Goal: Task Accomplishment & Management: Manage account settings

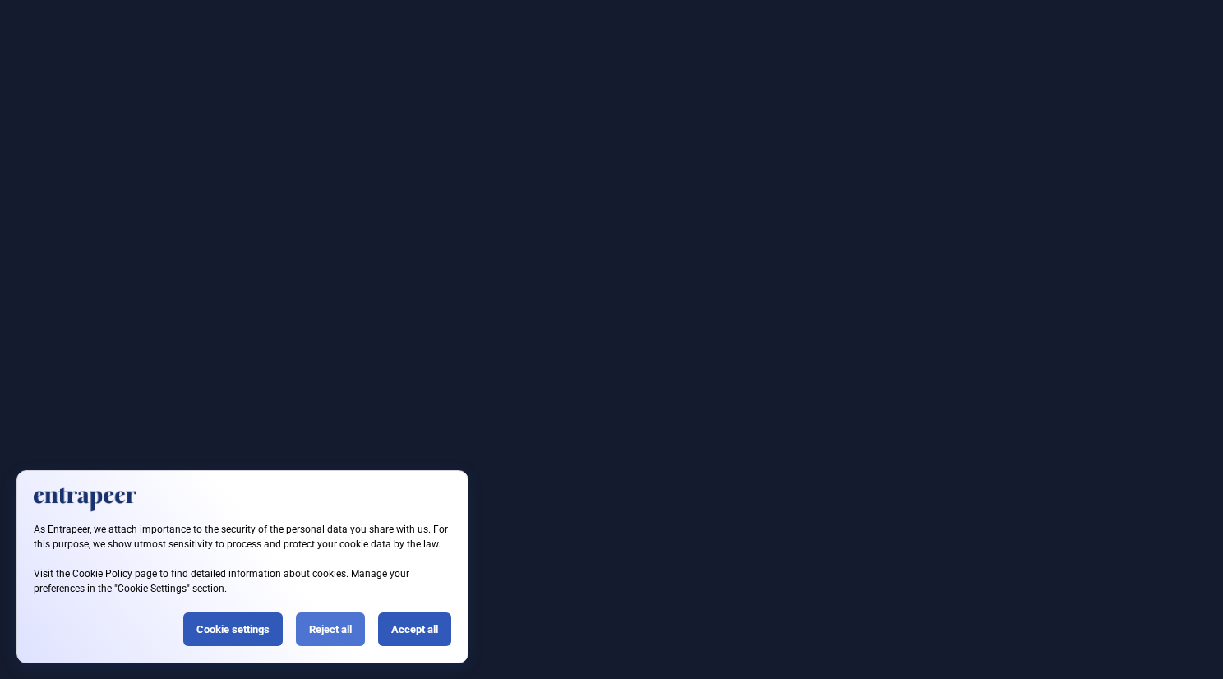
click at [320, 624] on div "Reject all" at bounding box center [330, 629] width 69 height 34
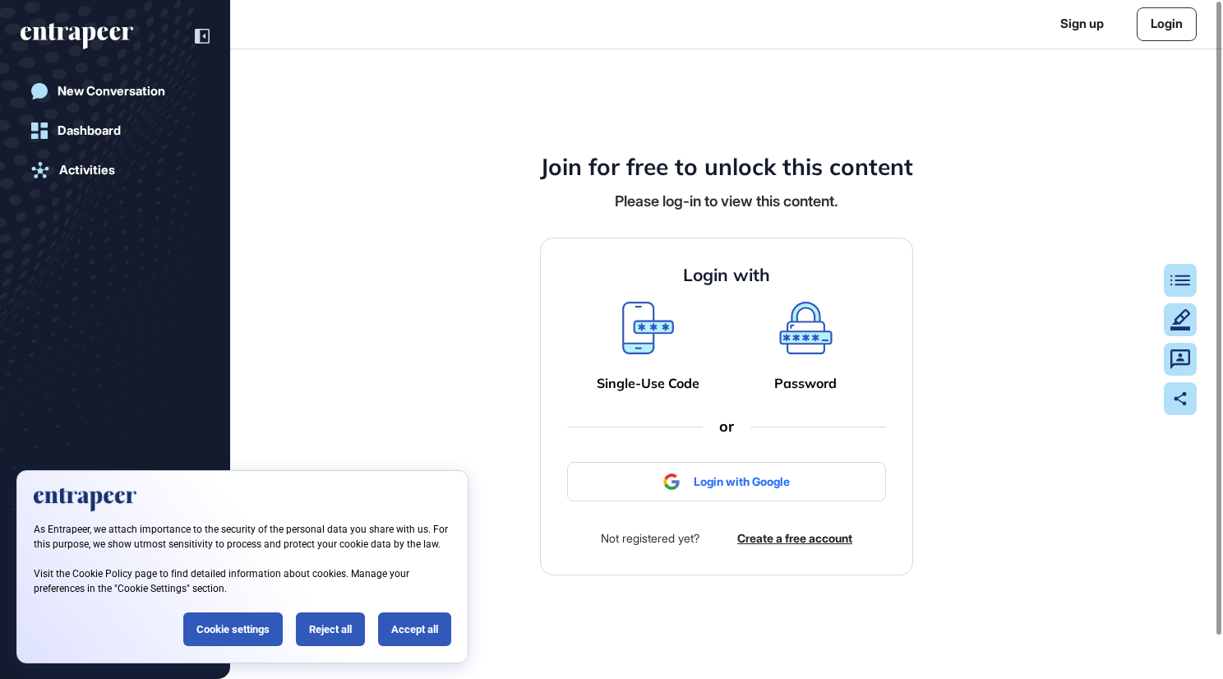
click at [1160, 11] on link "Login" at bounding box center [1166, 24] width 60 height 34
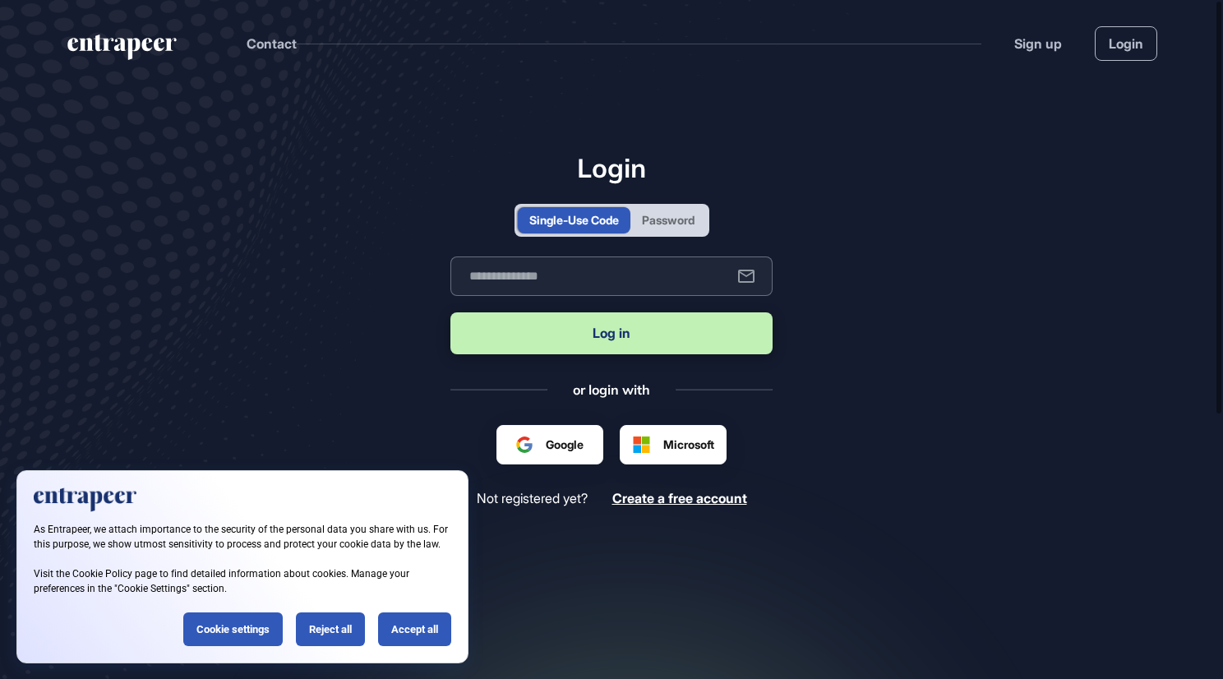
click at [666, 279] on input "text" at bounding box center [611, 275] width 322 height 39
type input "**********"
click at [645, 317] on button "Log in" at bounding box center [611, 333] width 322 height 42
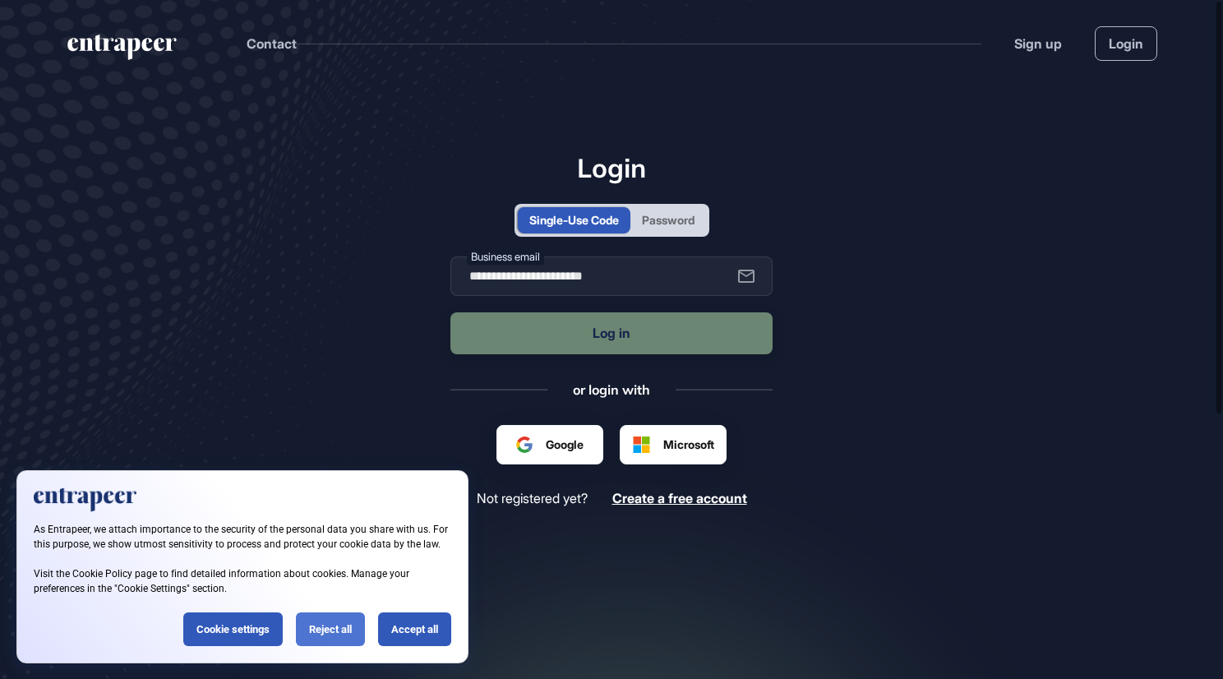
click at [312, 645] on div "Reject all" at bounding box center [330, 629] width 69 height 34
